Goal: Transaction & Acquisition: Purchase product/service

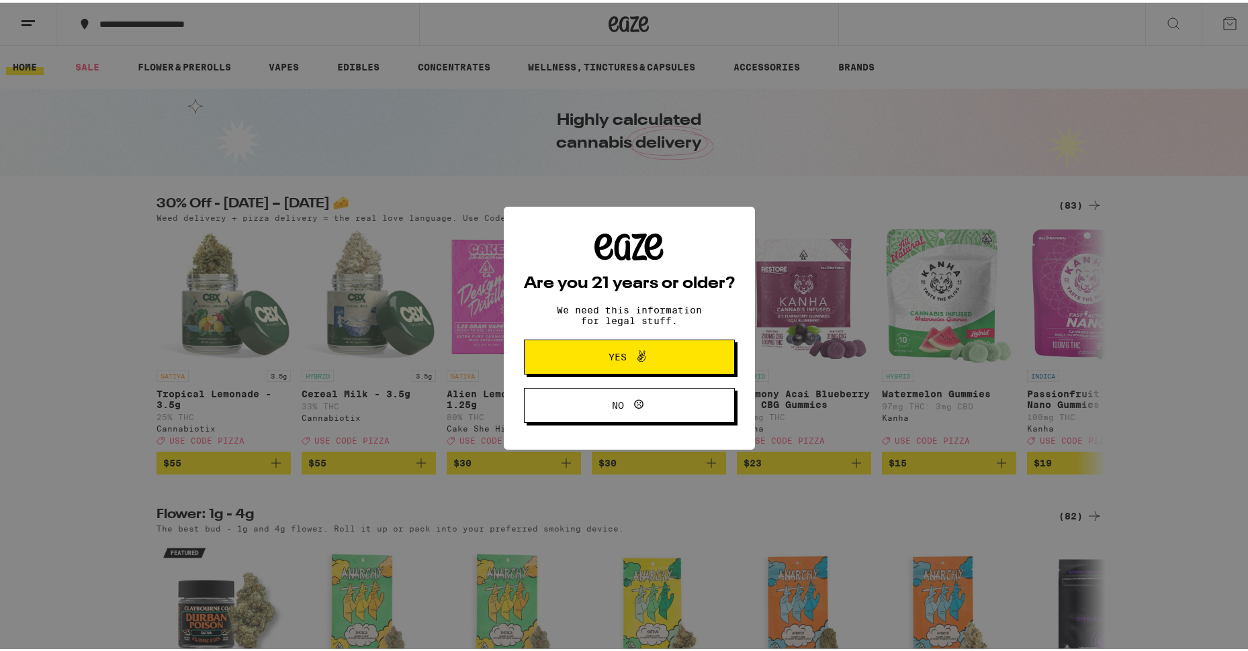
click at [627, 350] on span at bounding box center [637, 354] width 23 height 17
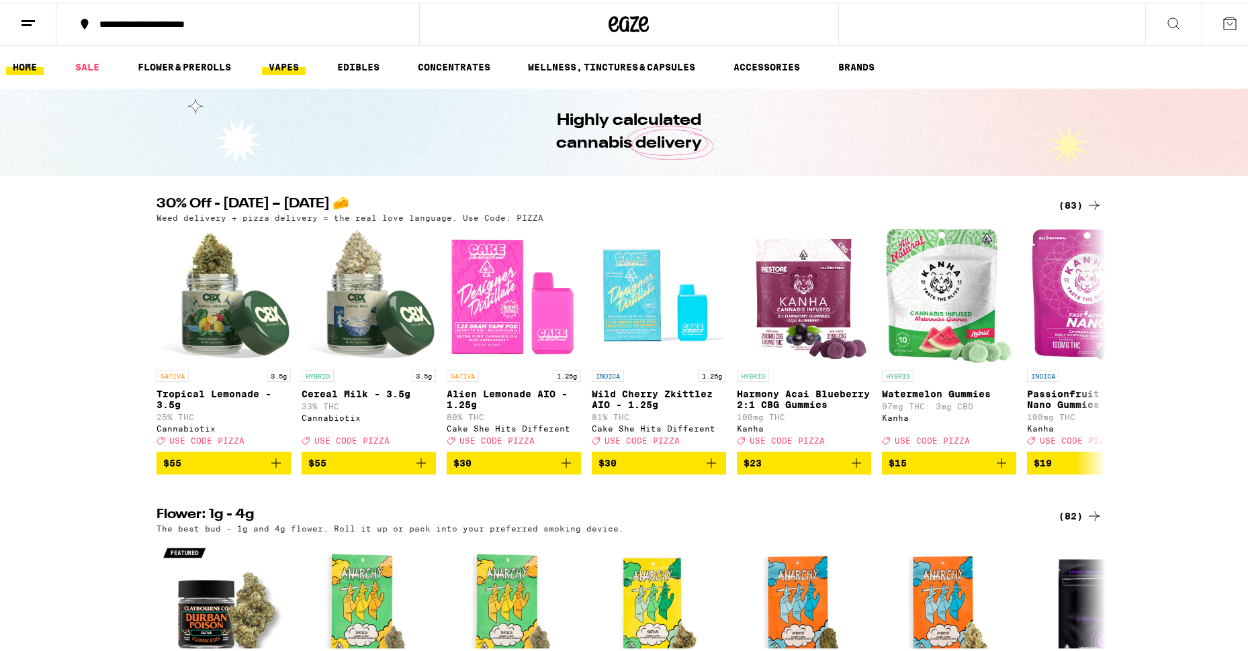
click at [287, 66] on link "VAPES" at bounding box center [284, 64] width 44 height 16
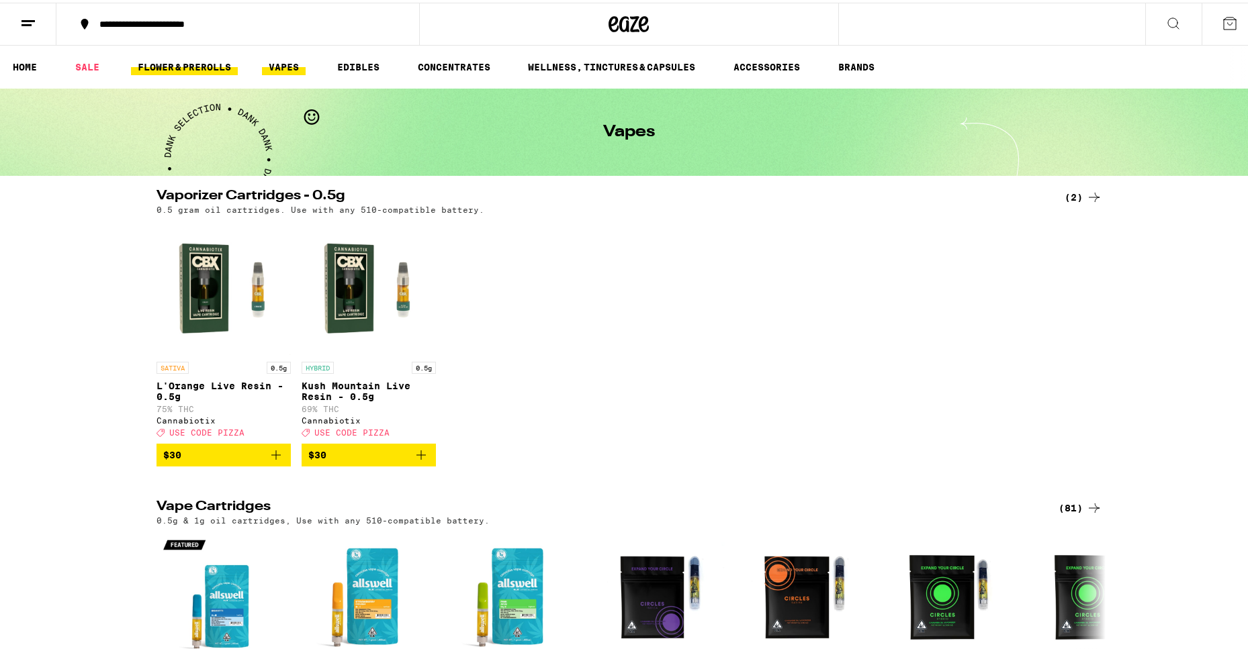
click at [183, 63] on link "FLOWER & PREROLLS" at bounding box center [184, 64] width 107 height 16
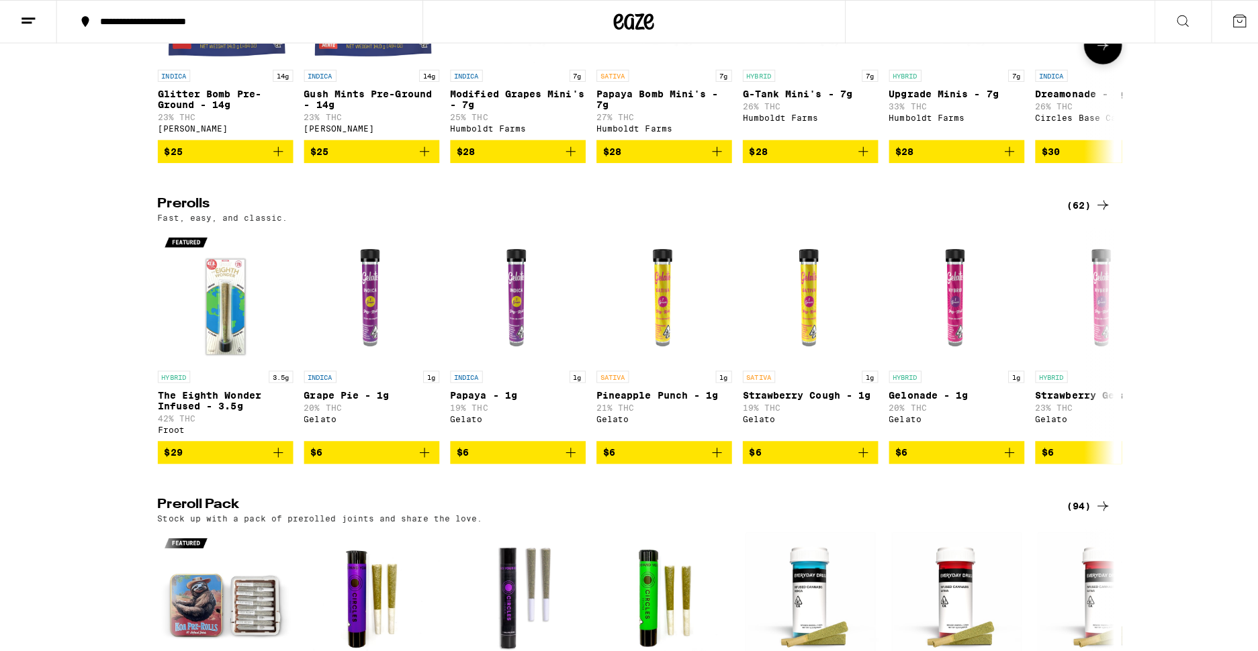
scroll to position [604, 0]
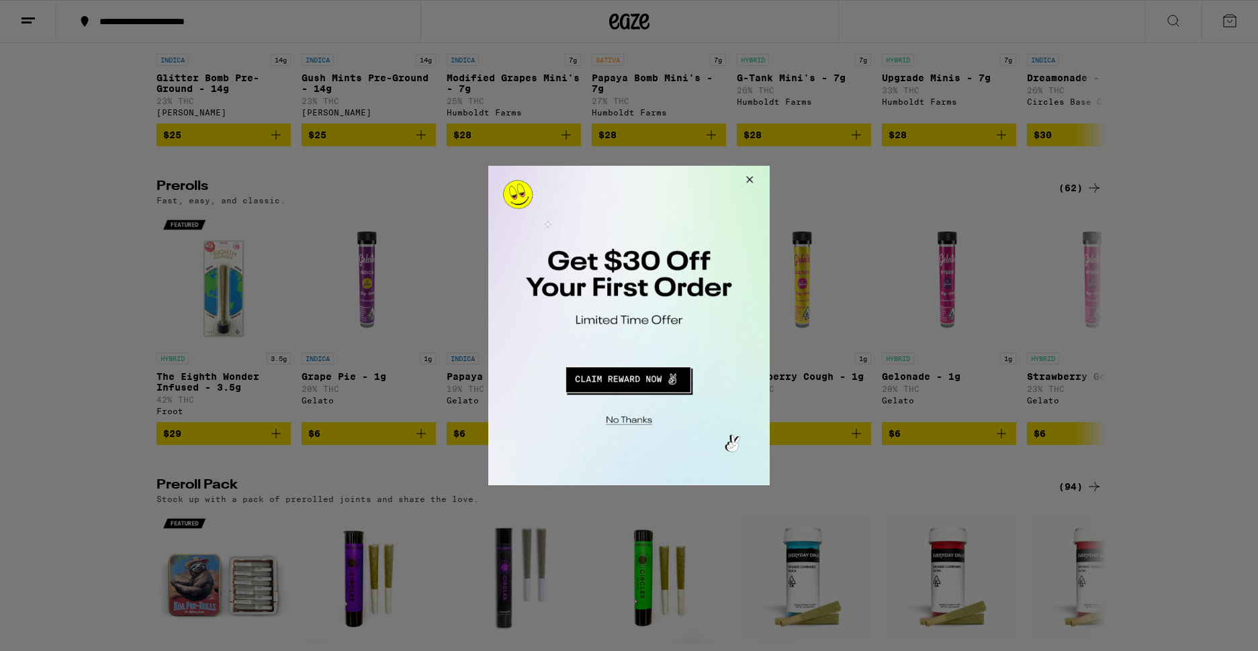
click at [640, 384] on button "Redirect to URL" at bounding box center [628, 378] width 234 height 32
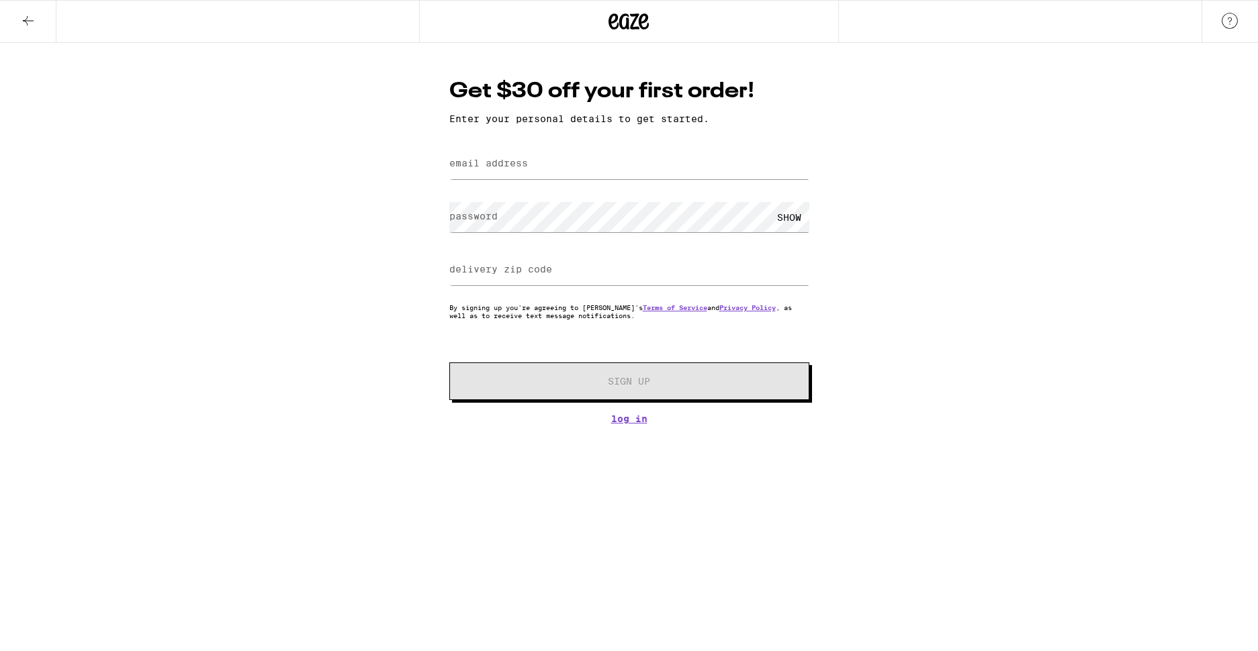
click at [526, 167] on label "email address" at bounding box center [488, 163] width 79 height 11
type input "chhe5030@gmail.com"
click at [617, 275] on input "delivery zip code" at bounding box center [629, 270] width 360 height 30
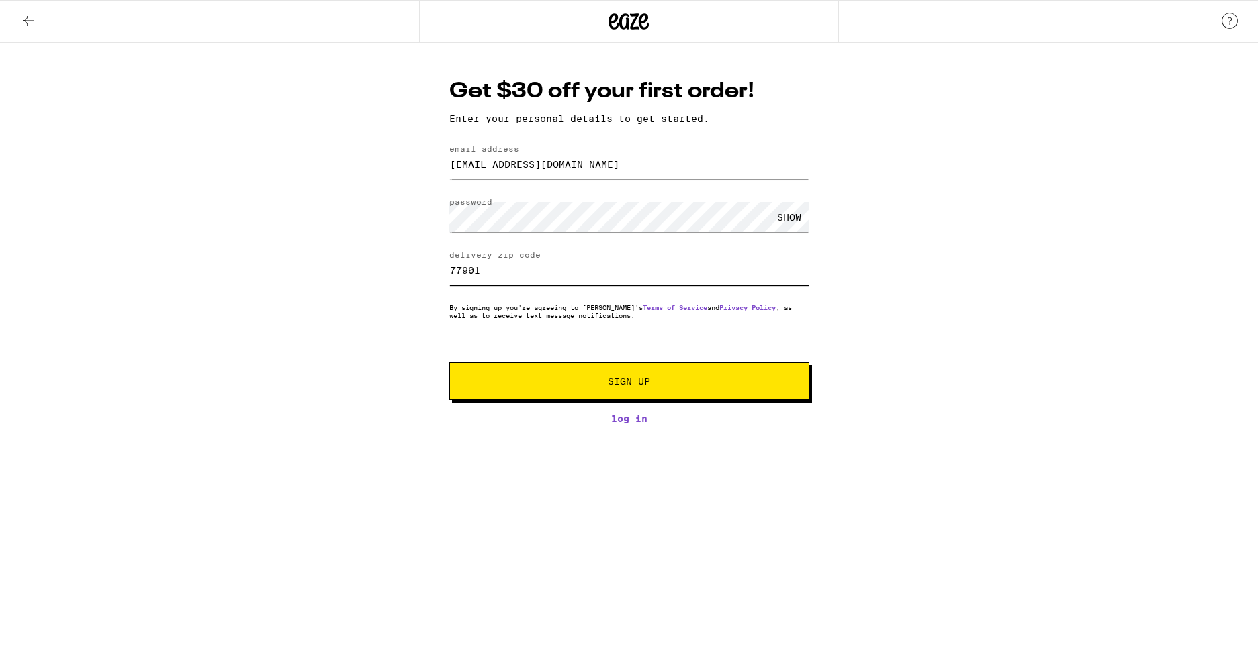
type input "77901"
click at [610, 377] on button "Sign Up" at bounding box center [629, 382] width 360 height 38
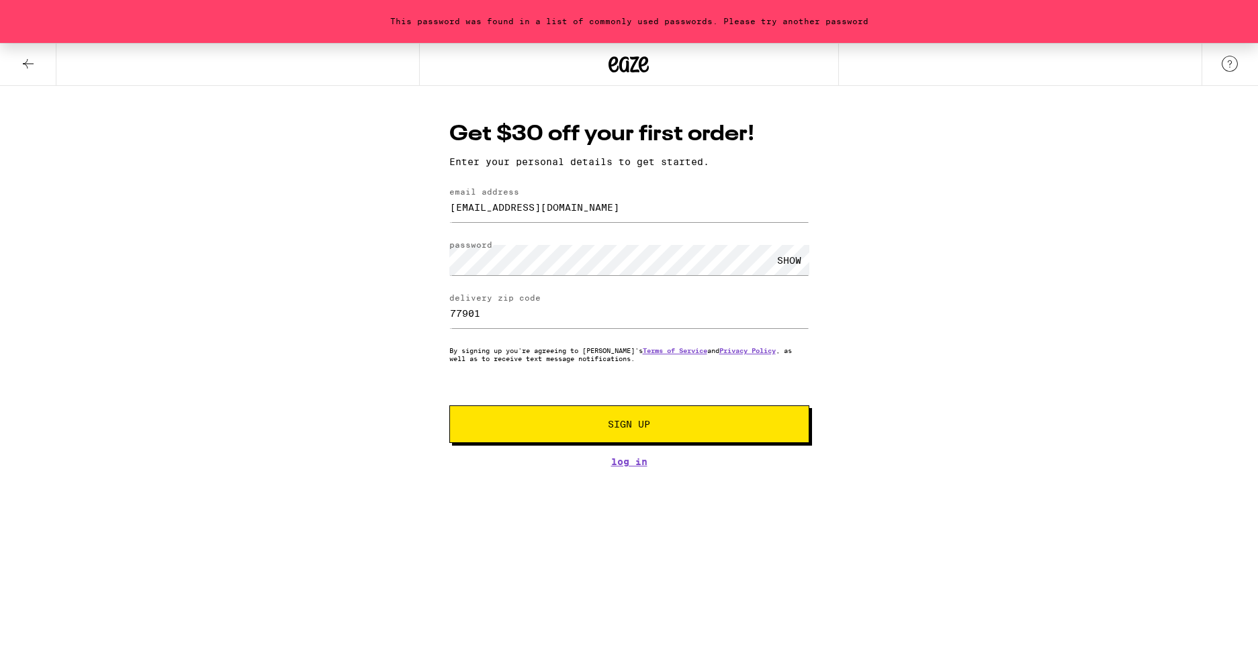
click at [792, 263] on div "SHOW" at bounding box center [789, 260] width 40 height 30
click at [656, 426] on span "Sign Up" at bounding box center [629, 424] width 267 height 9
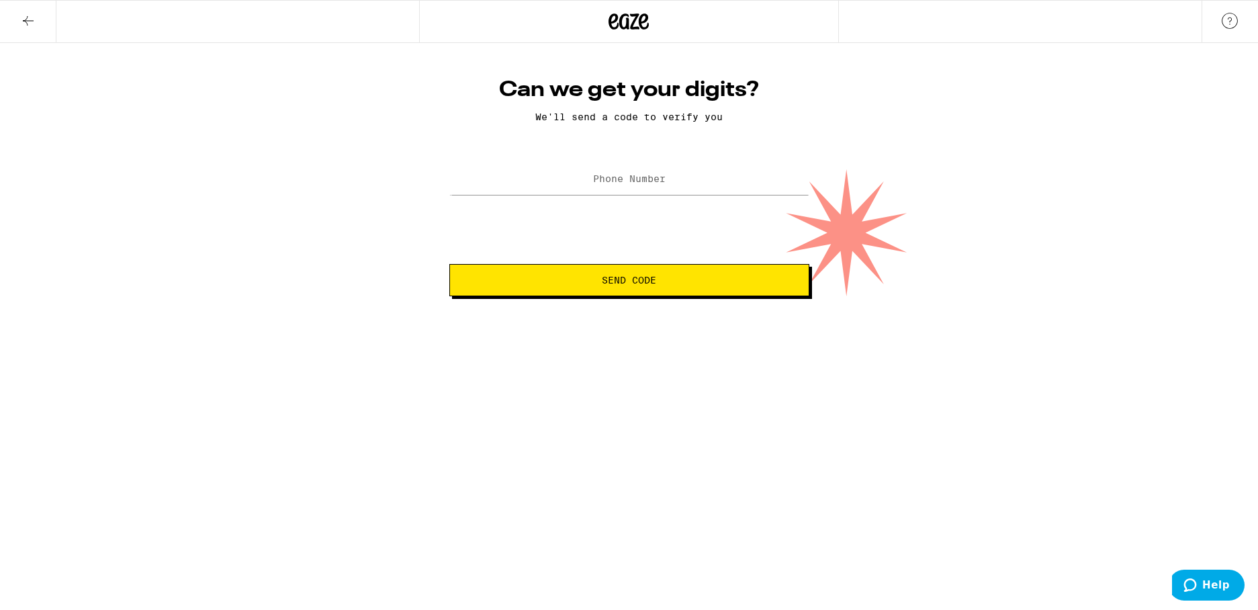
drag, startPoint x: 643, startPoint y: 162, endPoint x: 645, endPoint y: 171, distance: 8.3
click at [645, 171] on div at bounding box center [629, 180] width 360 height 40
click at [645, 171] on input "Phone Number" at bounding box center [629, 180] width 360 height 30
type input "(361) 212-0138"
click at [579, 275] on button "Send Code" at bounding box center [629, 280] width 360 height 32
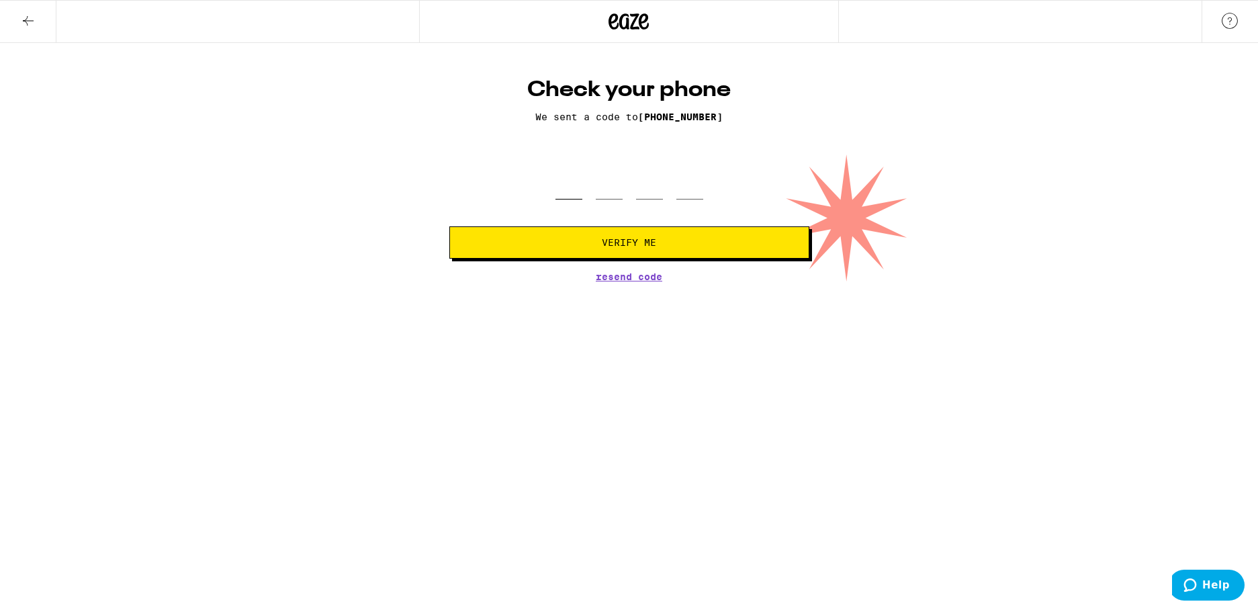
click at [575, 187] on input "tel" at bounding box center [568, 180] width 27 height 40
type input "5"
type input "2"
type input "4"
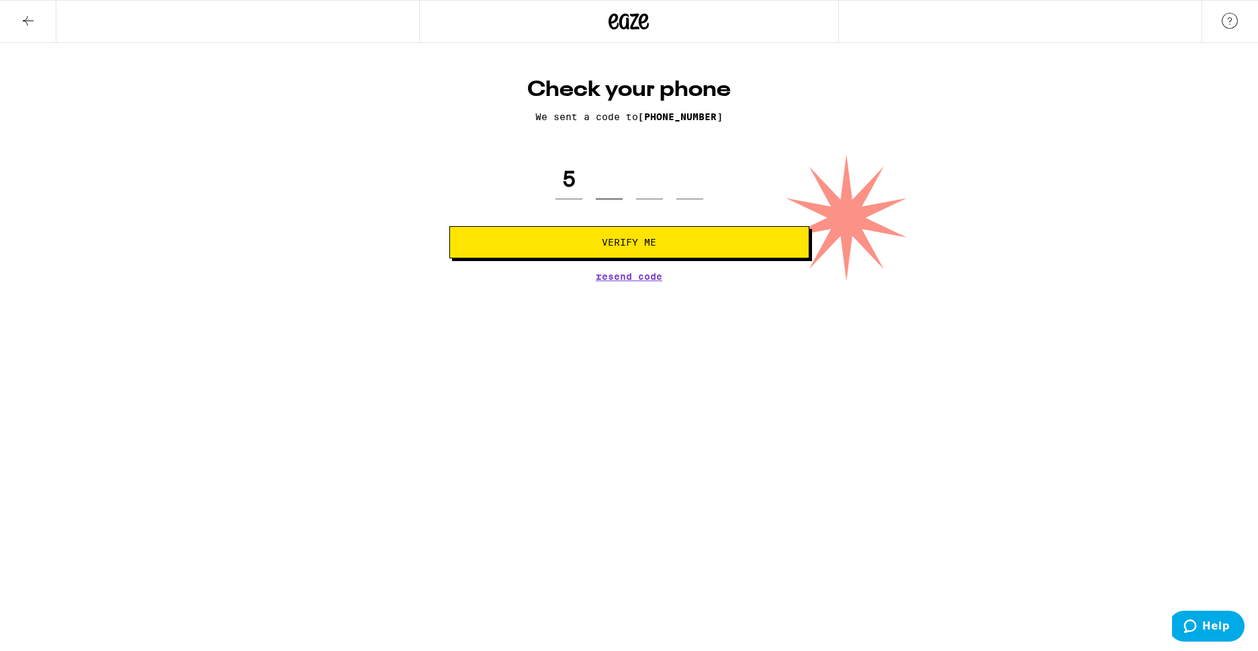
type input "2"
type input "4"
click at [449, 226] on button "Verify Me" at bounding box center [629, 242] width 360 height 32
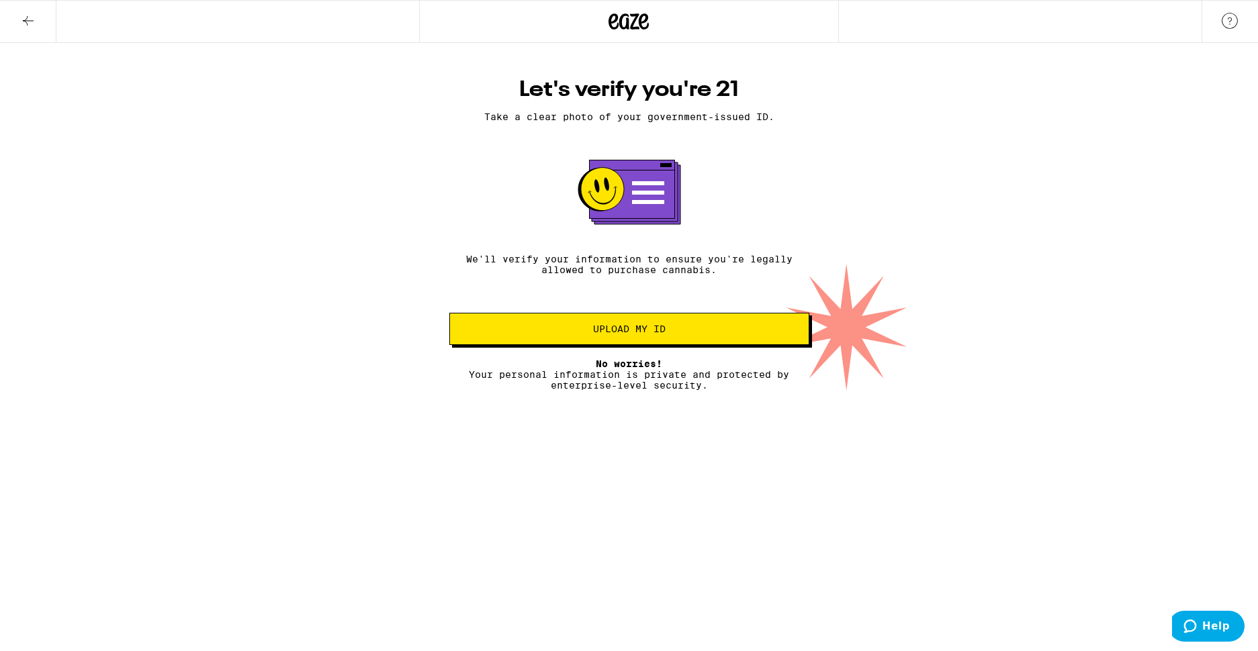
click at [19, 21] on button at bounding box center [28, 22] width 56 height 42
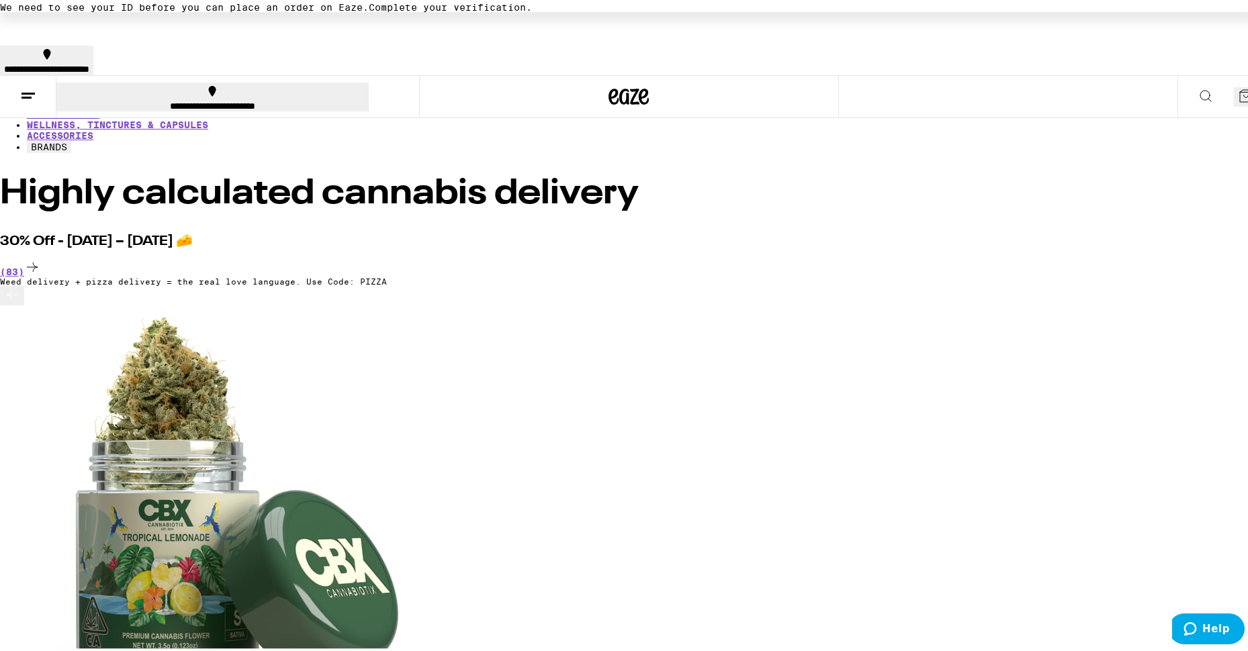
click at [69, 104] on link "EDIBLES" at bounding box center [48, 100] width 42 height 11
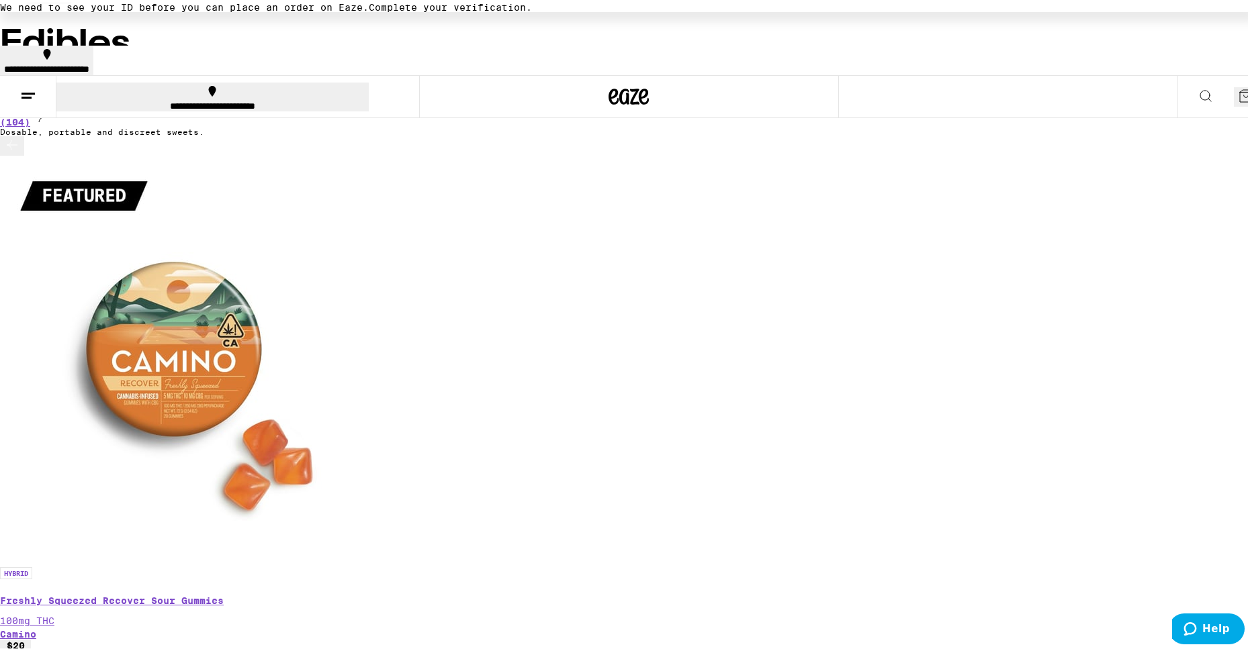
scroll to position [67, 0]
